Goal: Information Seeking & Learning: Find specific fact

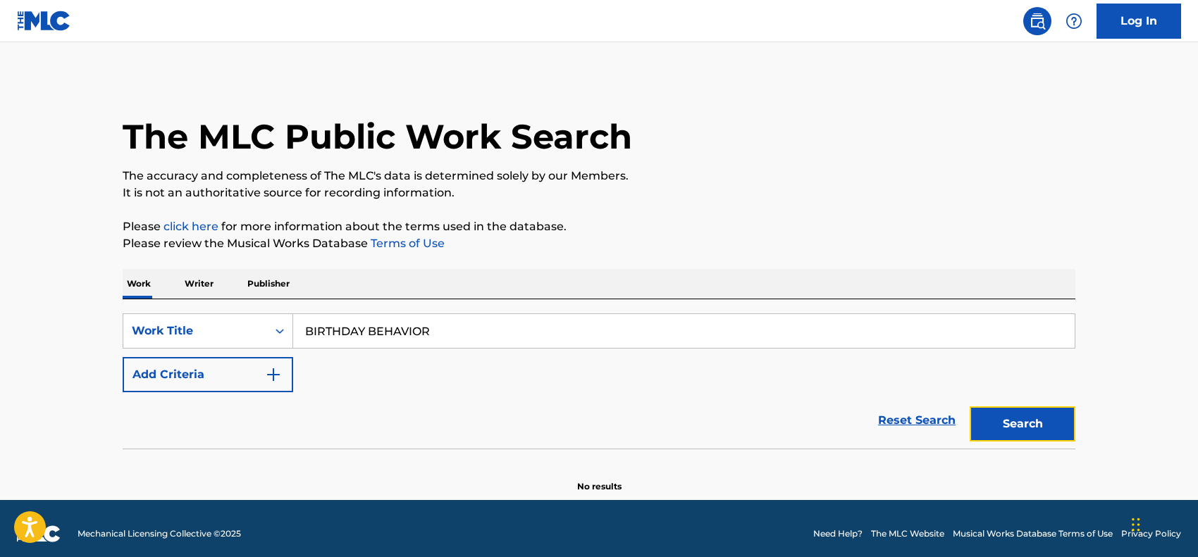
click at [1007, 431] on button "Search" at bounding box center [1023, 424] width 106 height 35
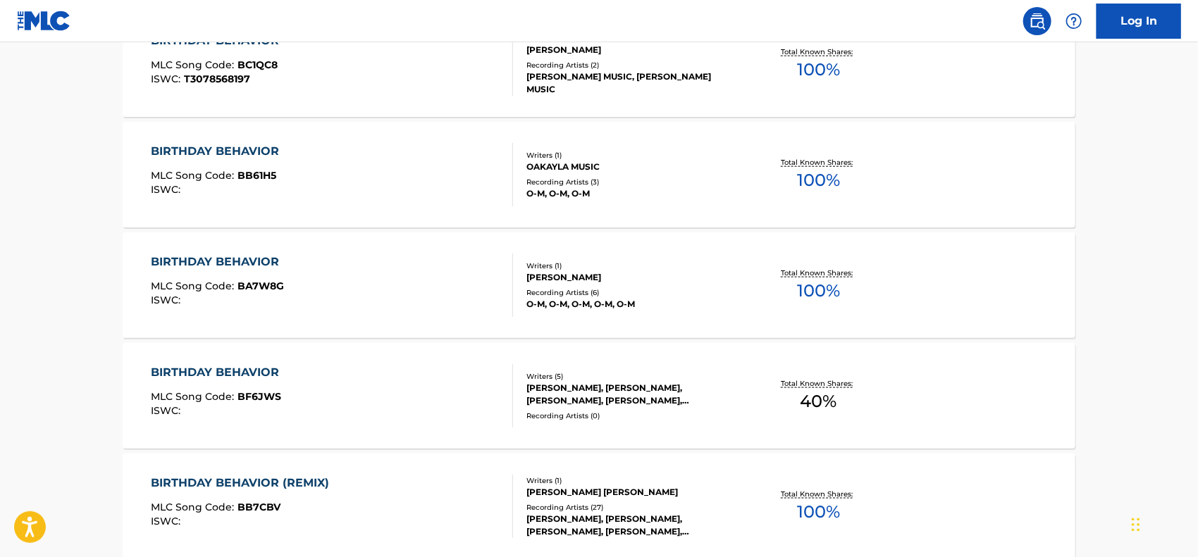
scroll to position [846, 0]
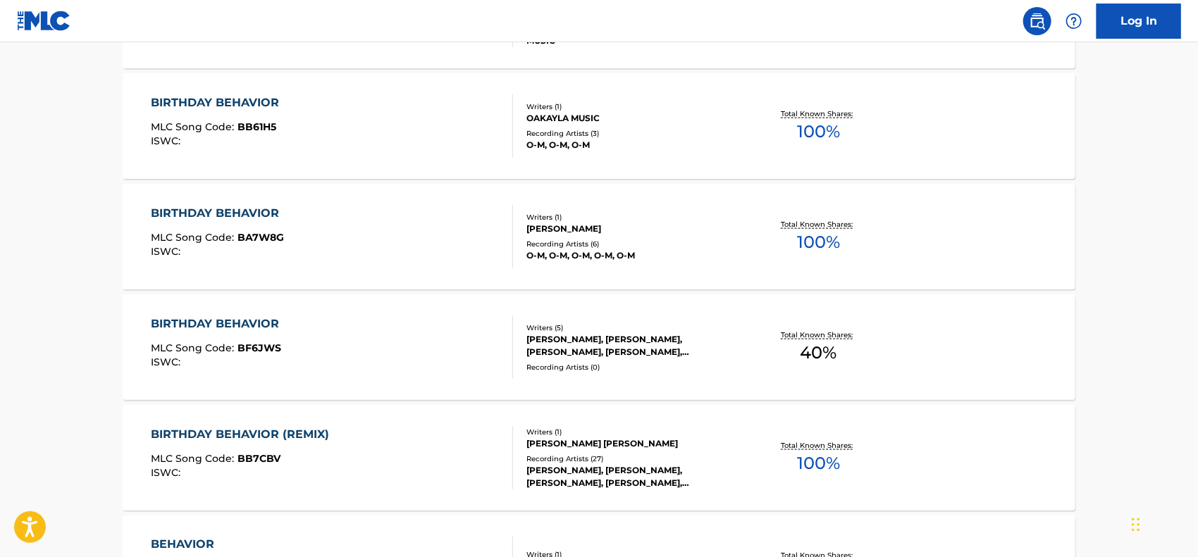
click at [234, 326] on div "BIRTHDAY BEHAVIOR" at bounding box center [218, 324] width 135 height 17
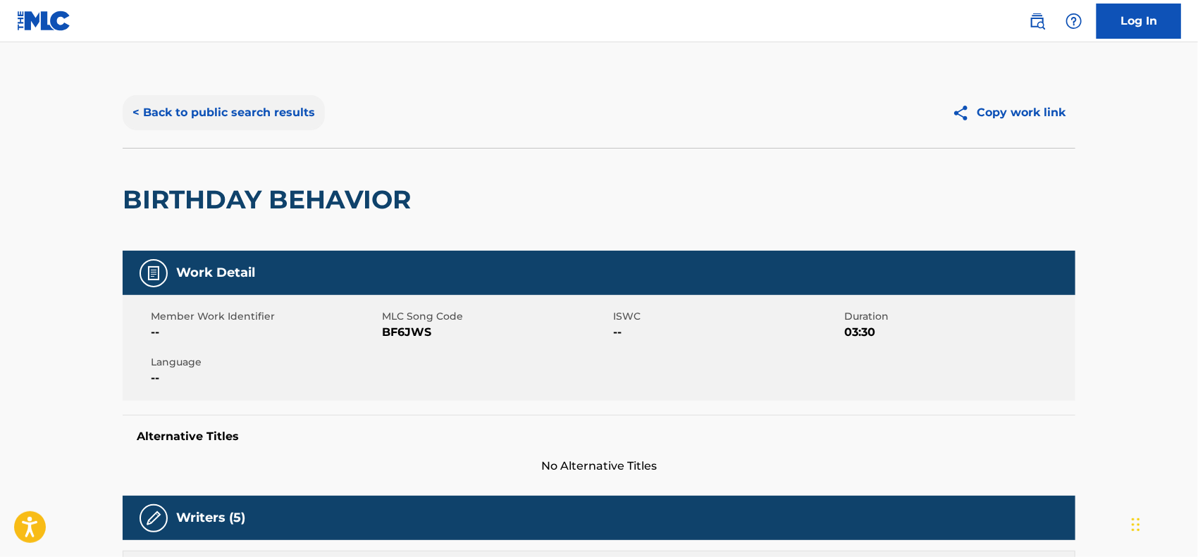
click at [285, 118] on button "< Back to public search results" at bounding box center [224, 112] width 202 height 35
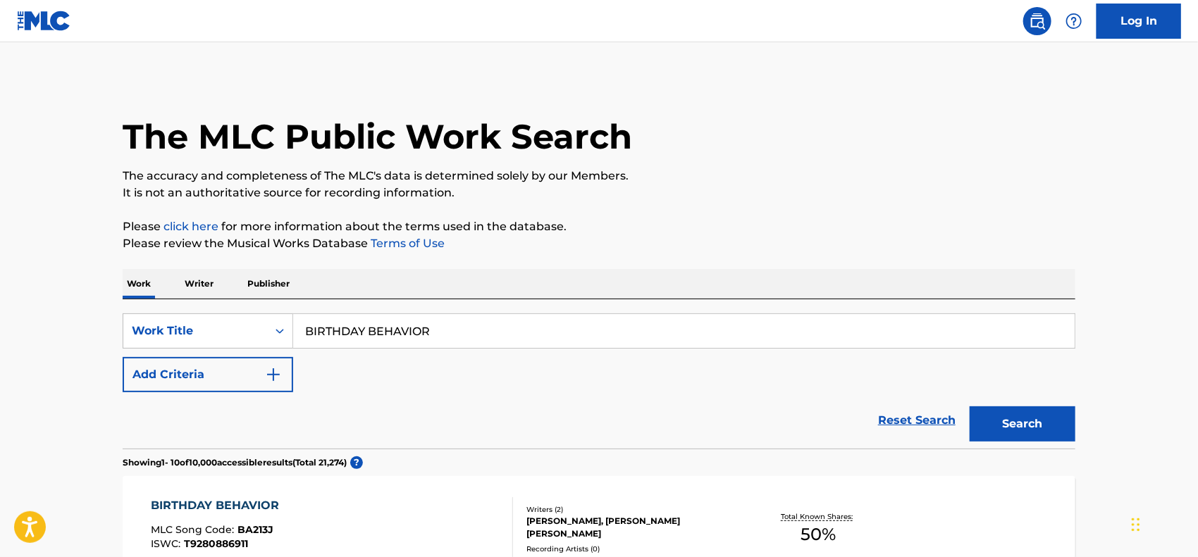
click at [385, 333] on input "BIRTHDAY BEHAVIOR" at bounding box center [683, 331] width 781 height 34
click at [970, 407] on button "Search" at bounding box center [1023, 424] width 106 height 35
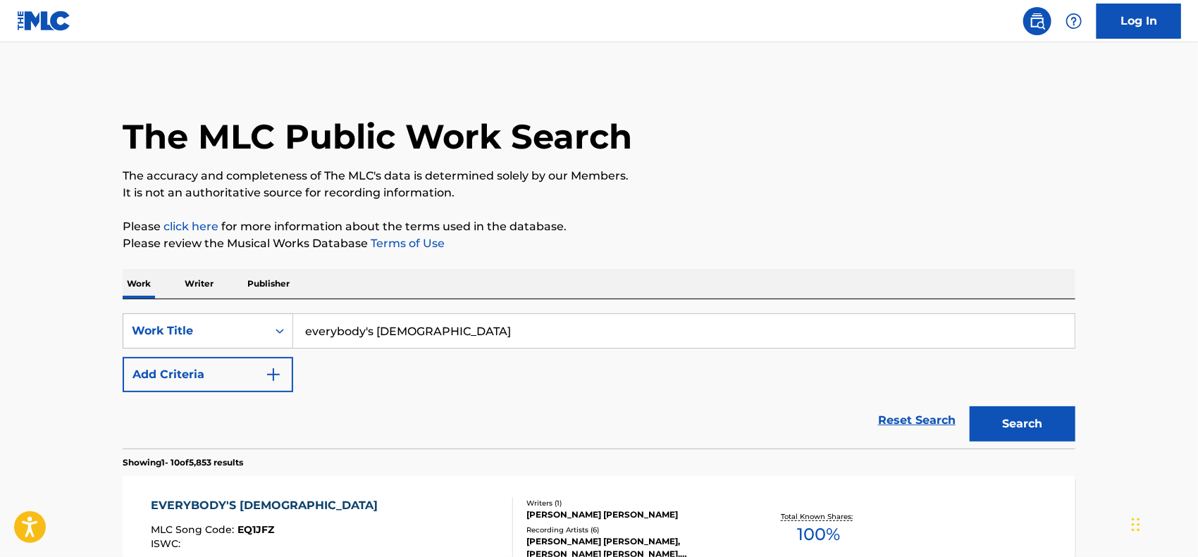
click at [397, 334] on input "everybody's [DEMOGRAPHIC_DATA]" at bounding box center [683, 331] width 781 height 34
paste input "[PERSON_NAME] ON YO TITTYS"
type input "[PERSON_NAME] ON YO TITTYS"
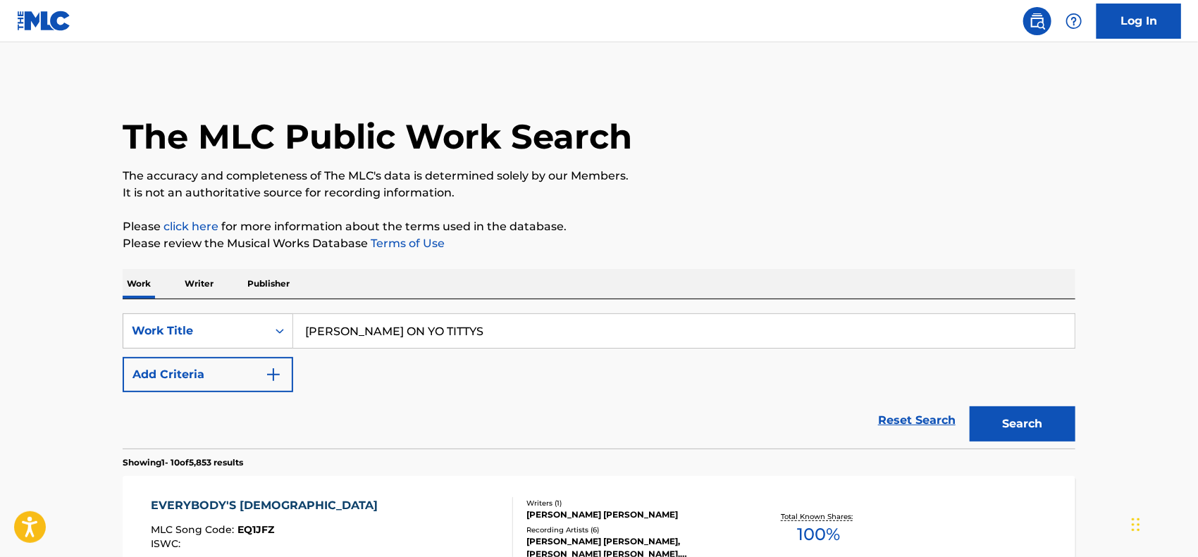
click at [970, 407] on button "Search" at bounding box center [1023, 424] width 106 height 35
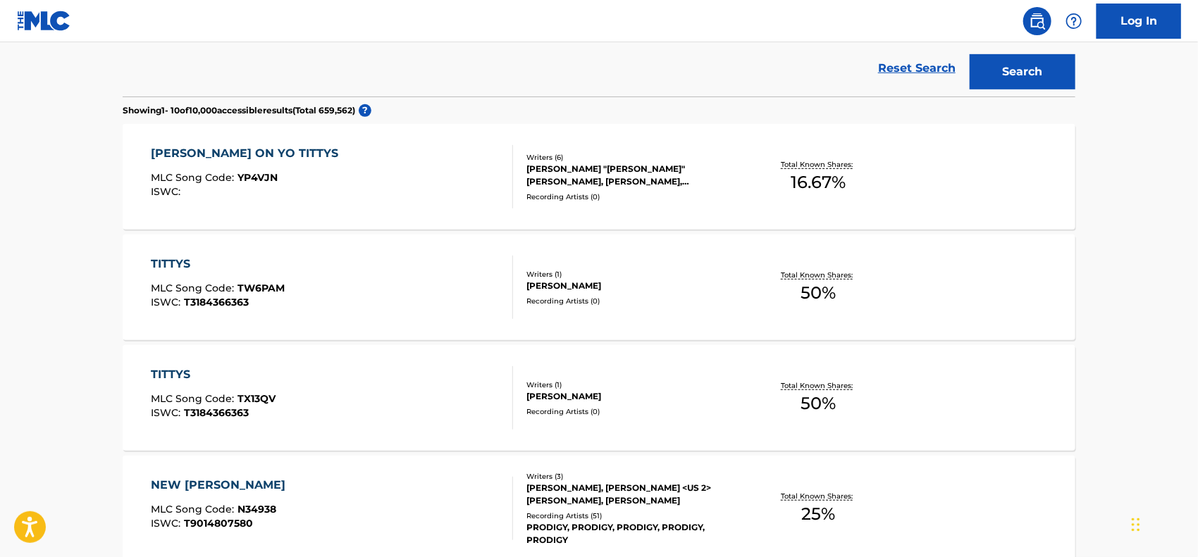
scroll to position [282, 0]
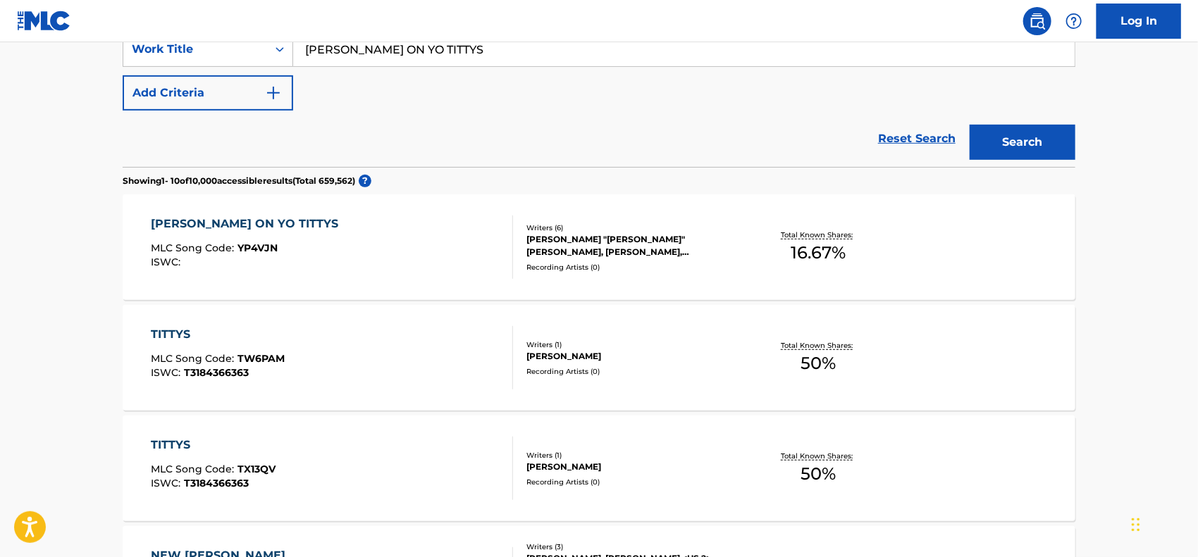
click at [231, 219] on div "[PERSON_NAME] ON YO TITTYS" at bounding box center [248, 224] width 194 height 17
